Goal: Check status: Check status

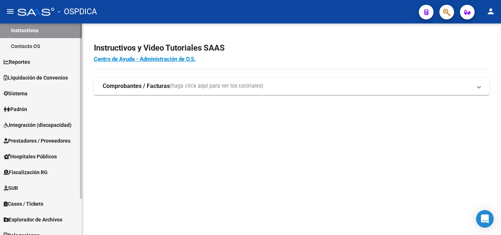
scroll to position [44, 0]
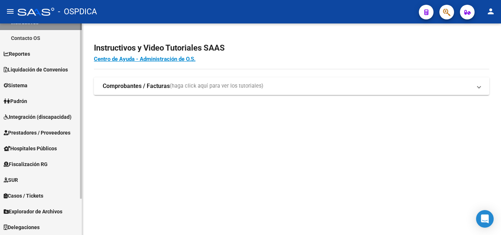
click at [25, 102] on span "Padrón" at bounding box center [15, 101] width 23 height 8
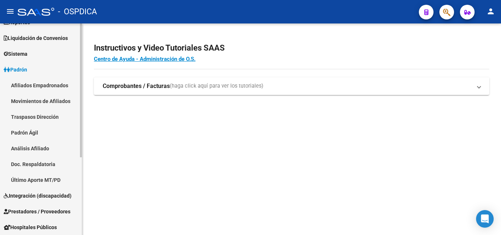
click at [34, 133] on link "Padrón Ágil" at bounding box center [41, 133] width 82 height 16
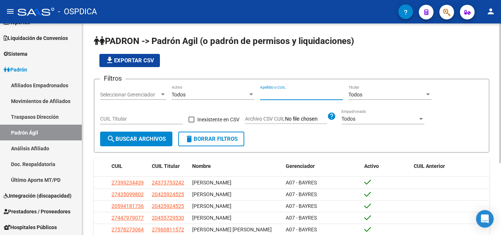
paste input "59490740"
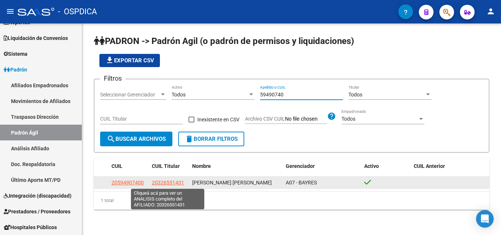
type input "59490740"
click at [164, 181] on span "20326551431" at bounding box center [168, 183] width 32 height 6
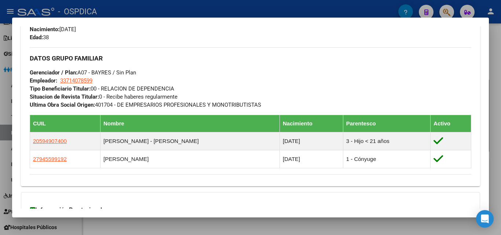
scroll to position [403, 0]
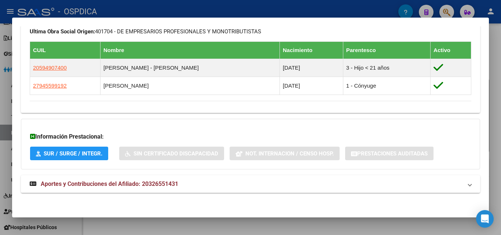
click at [499, 139] on div at bounding box center [250, 117] width 501 height 235
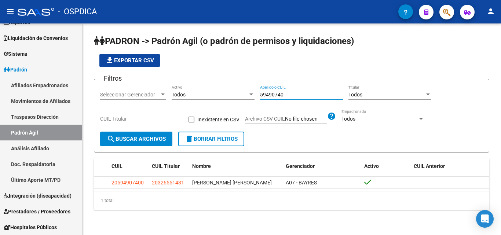
drag, startPoint x: 290, startPoint y: 93, endPoint x: 232, endPoint y: 92, distance: 58.3
click at [232, 92] on div "Filtros Seleccionar Gerenciador Seleccionar Gerenciador Todos Activo 59490740 A…" at bounding box center [291, 108] width 383 height 47
paste input "35369115"
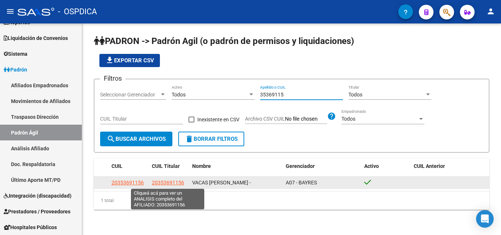
type input "35369115"
click at [175, 181] on span "20353691156" at bounding box center [168, 183] width 32 height 6
type textarea "20353691156"
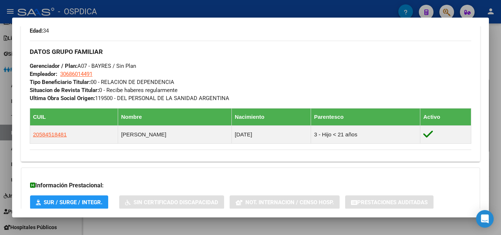
scroll to position [357, 0]
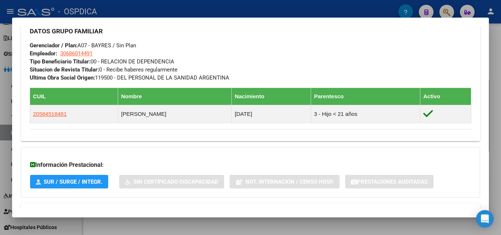
click at [499, 152] on div at bounding box center [250, 117] width 501 height 235
